Goal: Task Accomplishment & Management: Manage account settings

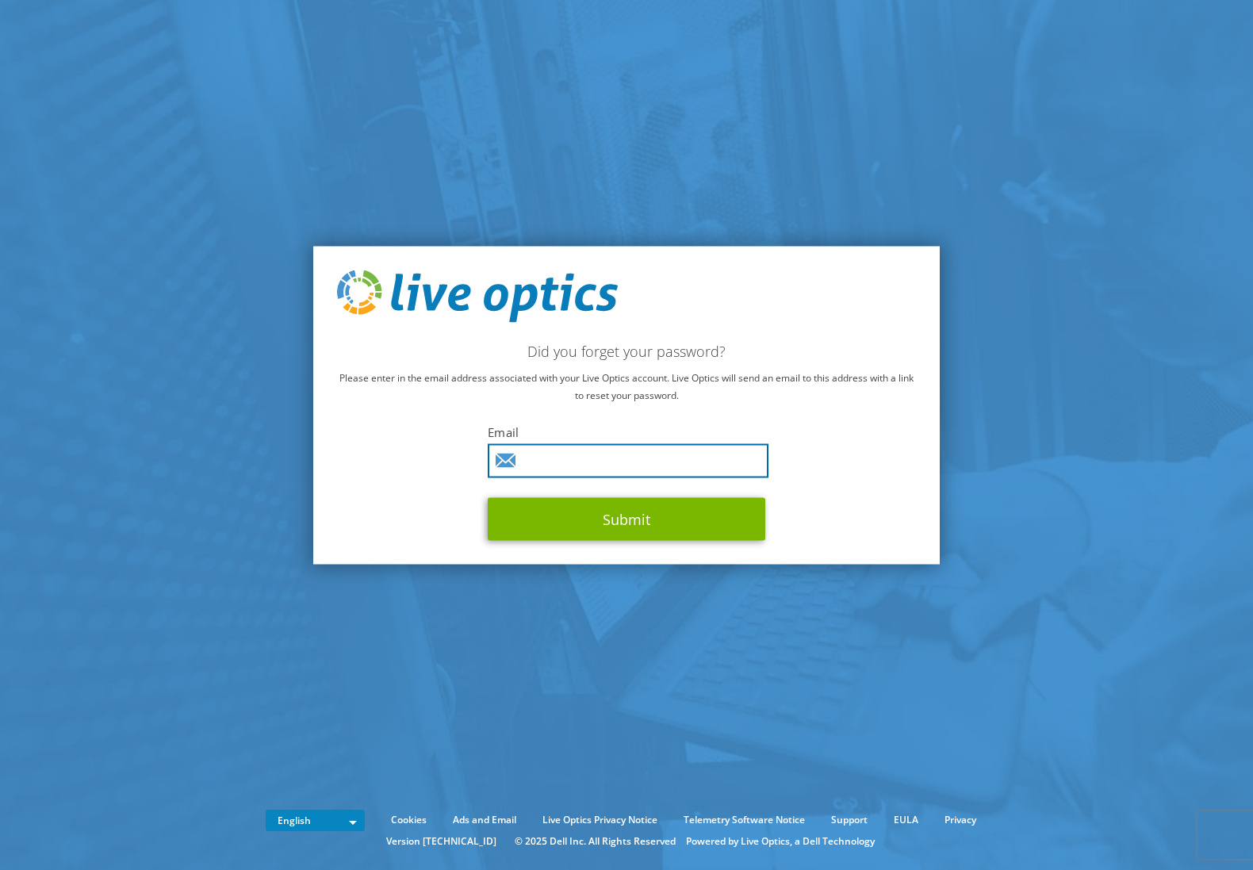
click at [606, 469] on input "text" at bounding box center [628, 460] width 281 height 34
type input "dgabo@dxc.com"
click at [488, 497] on button "Submit" at bounding box center [627, 518] width 278 height 43
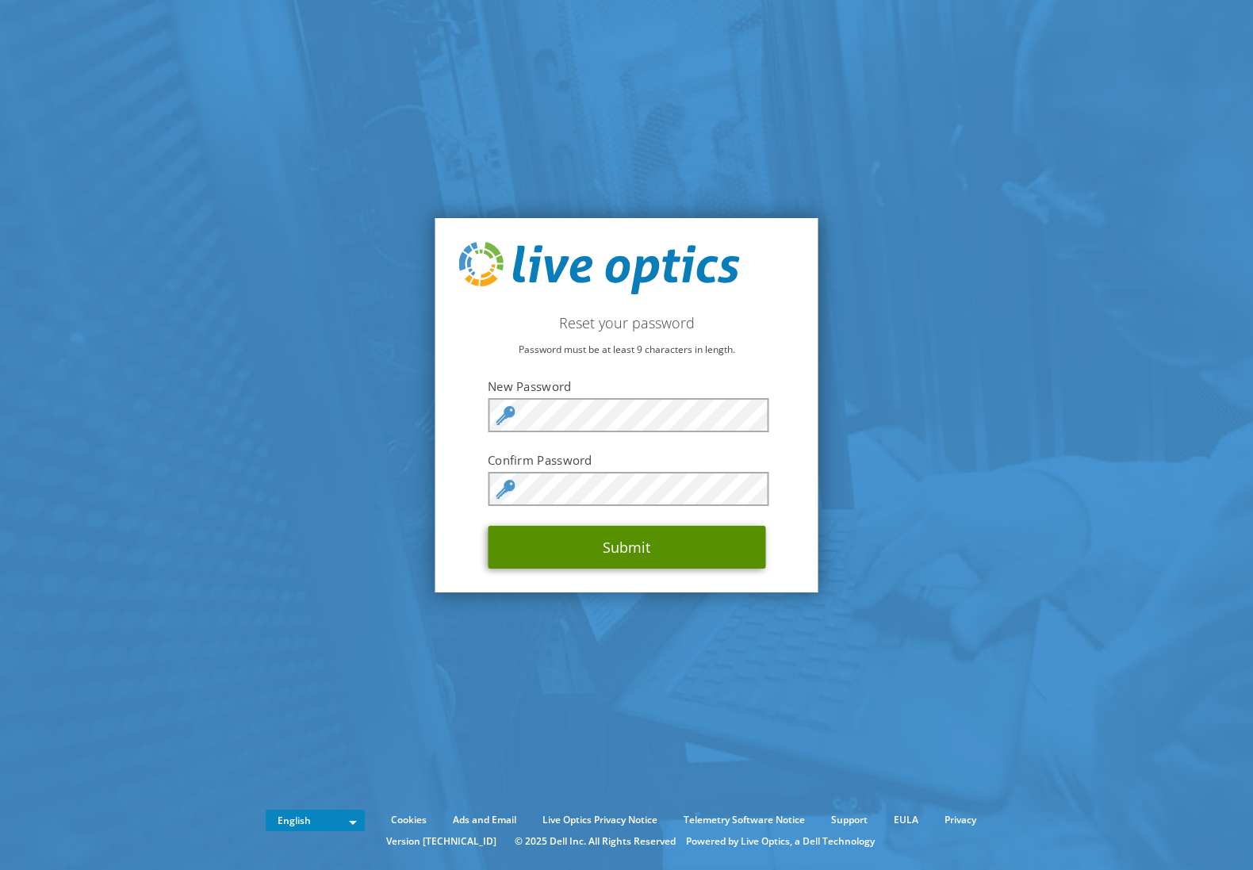
click at [629, 553] on button "Submit" at bounding box center [627, 547] width 278 height 43
